Goal: Find specific page/section: Find specific page/section

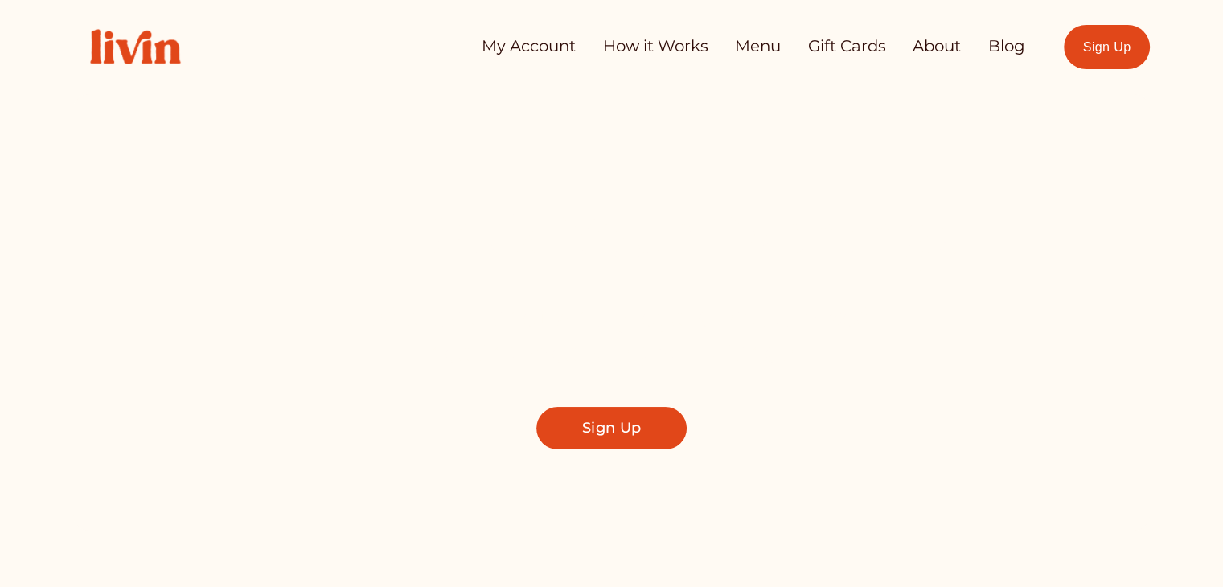
click at [495, 49] on link "My Account" at bounding box center [529, 47] width 94 height 32
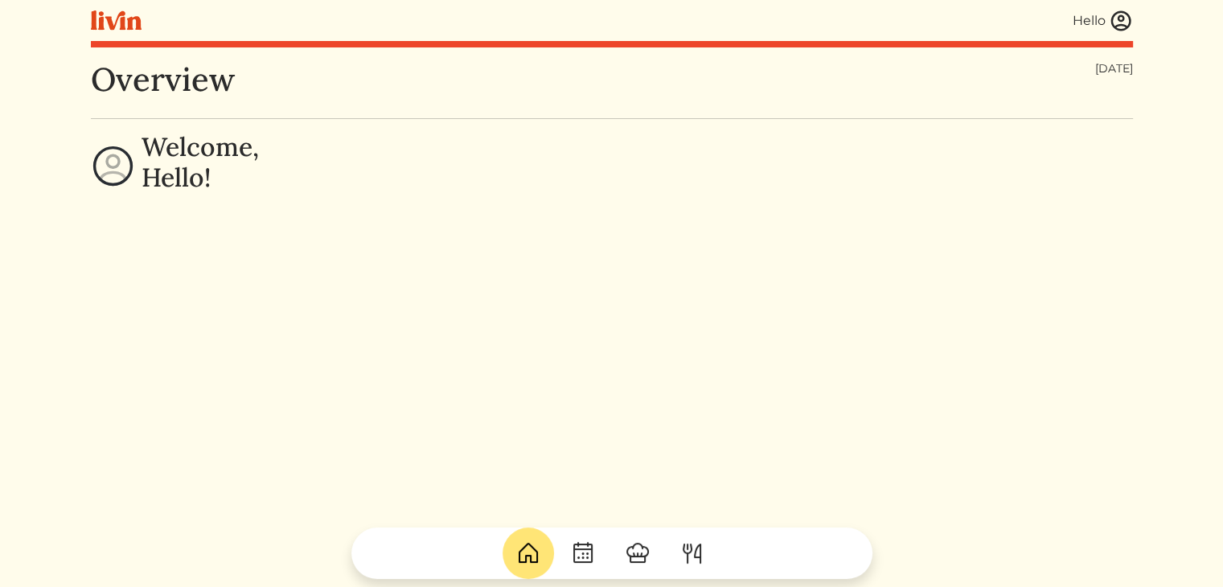
click at [1116, 14] on img at bounding box center [1121, 21] width 24 height 24
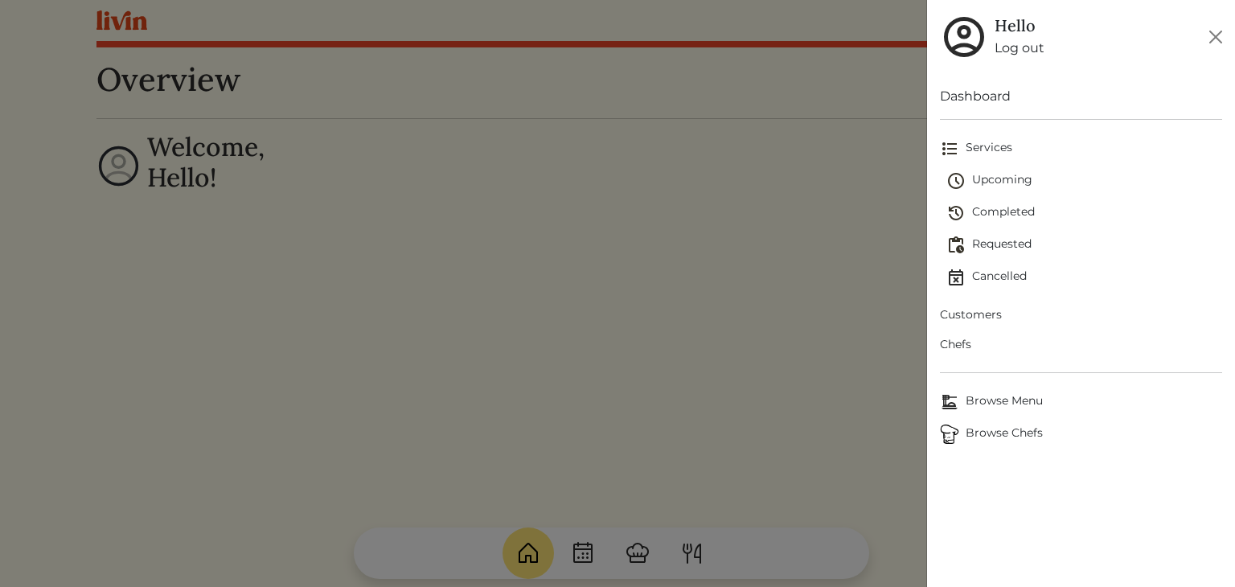
click at [959, 339] on span "Chefs" at bounding box center [1081, 344] width 282 height 17
click at [952, 341] on span "Chefs" at bounding box center [1081, 344] width 282 height 17
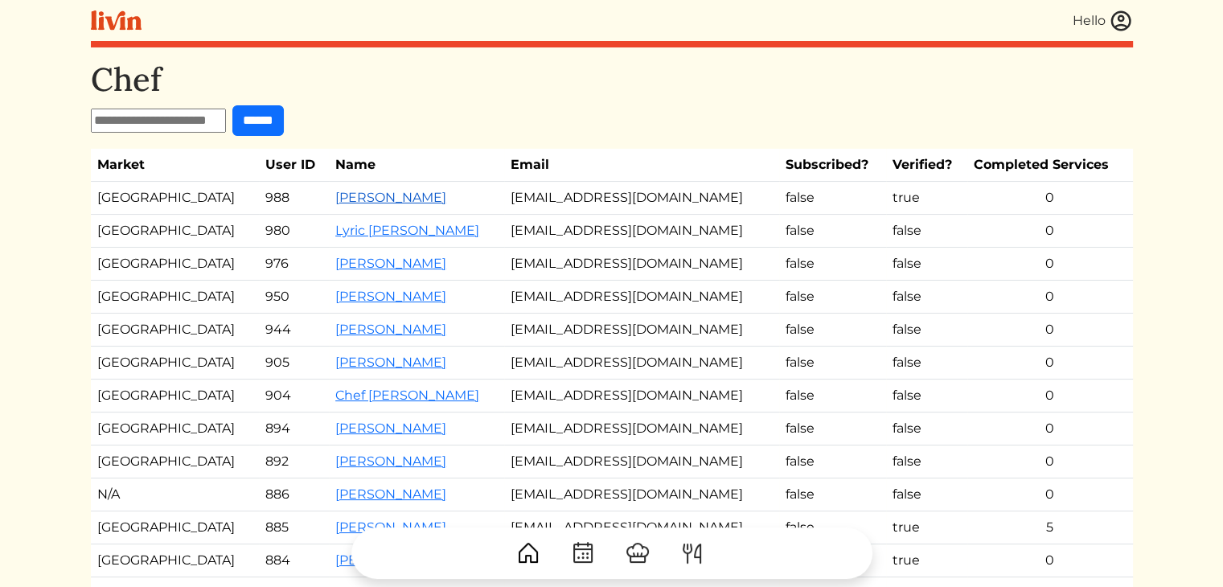
click at [335, 200] on link "Sean Freelon" at bounding box center [390, 197] width 111 height 15
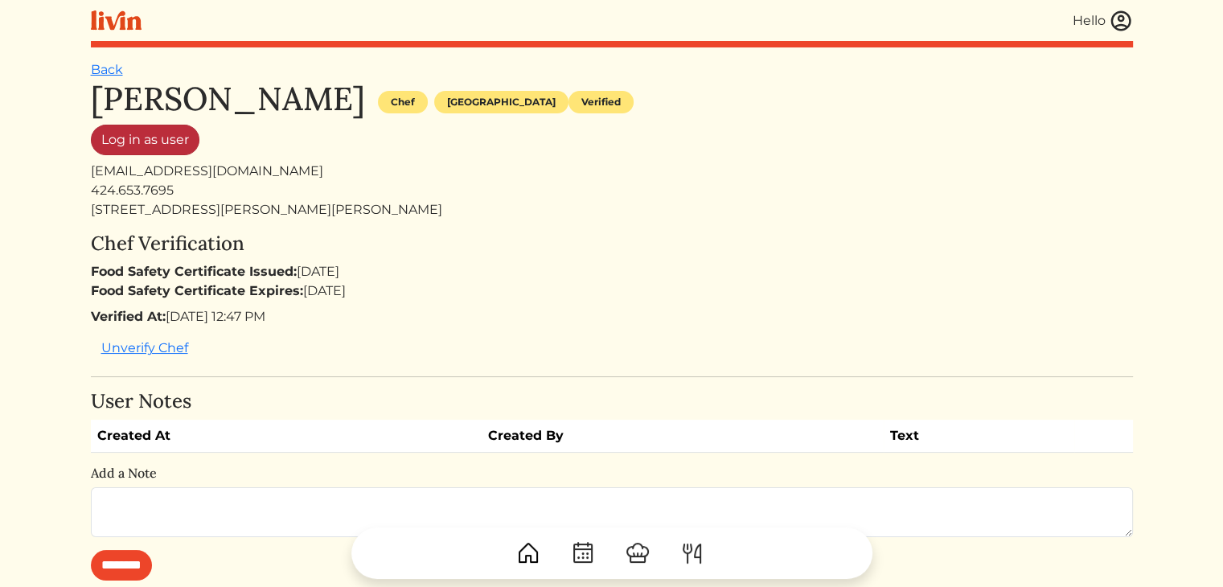
click at [172, 146] on link "Log in as user" at bounding box center [145, 140] width 109 height 31
